Goal: Task Accomplishment & Management: Manage account settings

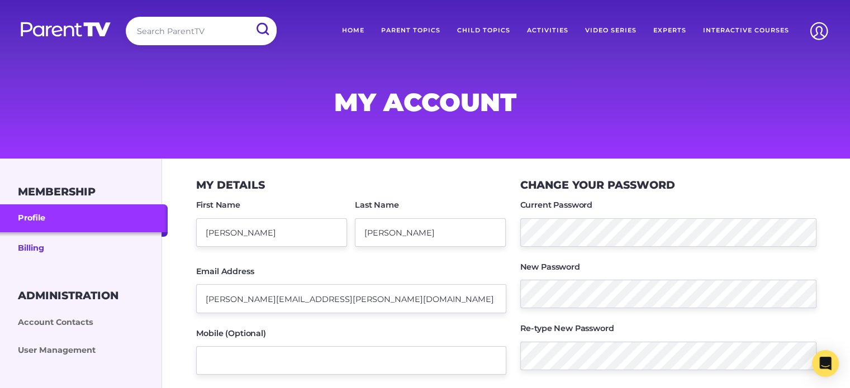
click at [27, 249] on link "Billing" at bounding box center [84, 247] width 168 height 30
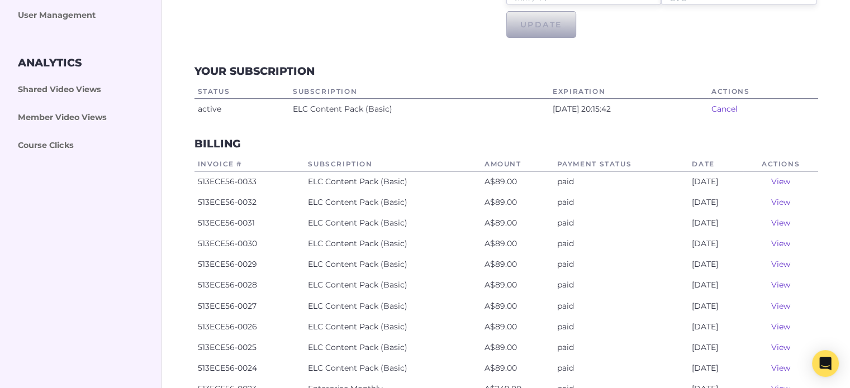
scroll to position [335, 0]
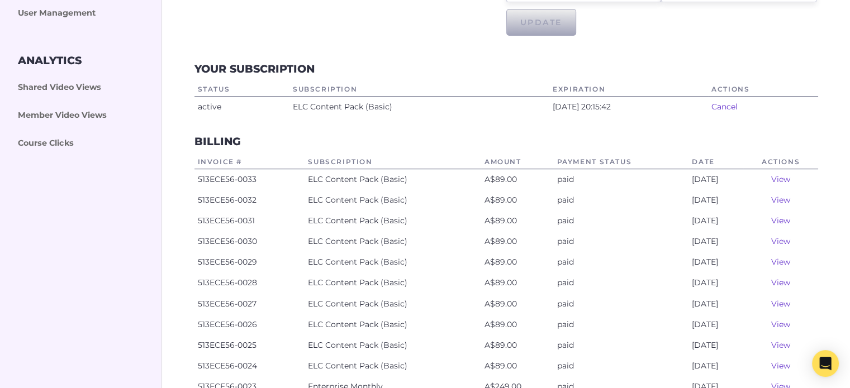
click at [783, 180] on link "View" at bounding box center [780, 179] width 19 height 10
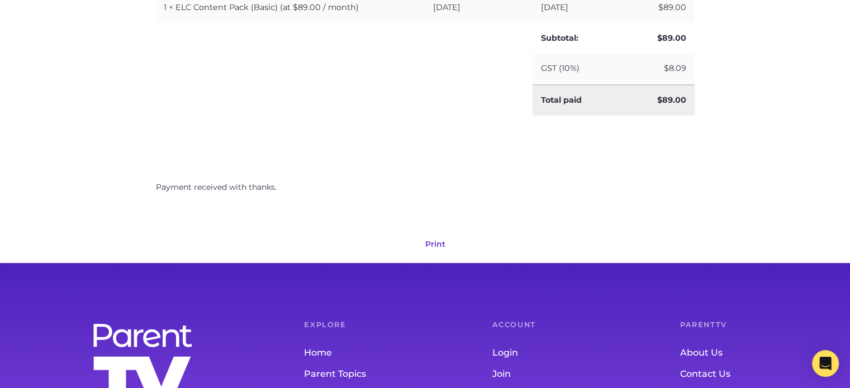
scroll to position [391, 0]
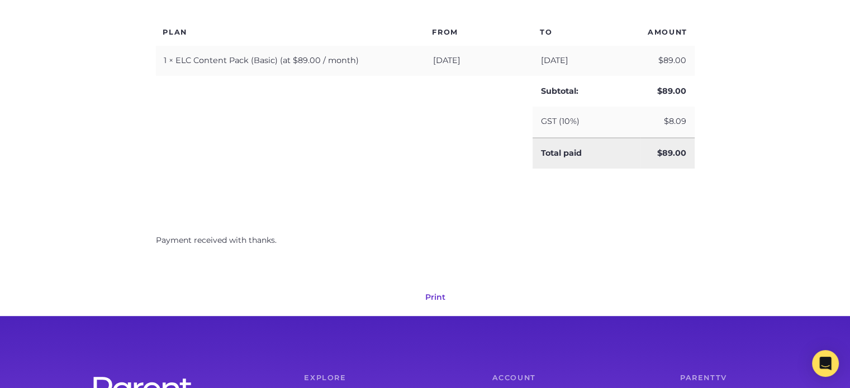
click at [436, 294] on link "Print" at bounding box center [435, 297] width 20 height 10
